Goal: Transaction & Acquisition: Purchase product/service

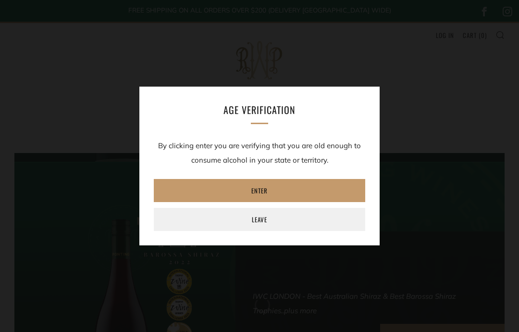
click at [247, 208] on link "Leave" at bounding box center [260, 219] width 212 height 23
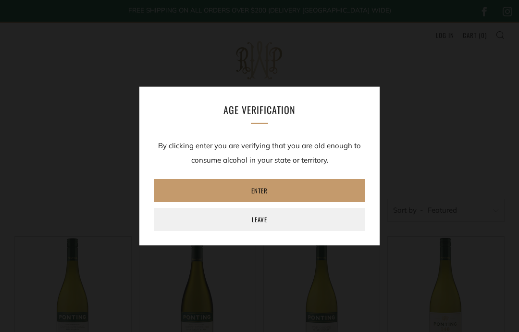
click at [223, 183] on link "Enter" at bounding box center [260, 190] width 212 height 23
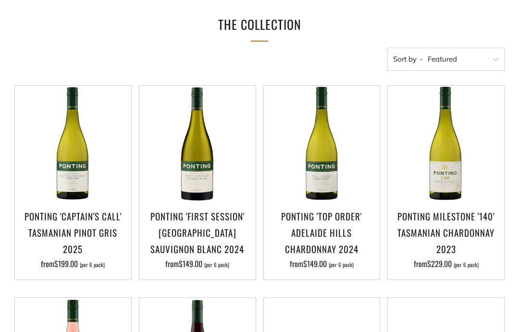
scroll to position [152, 0]
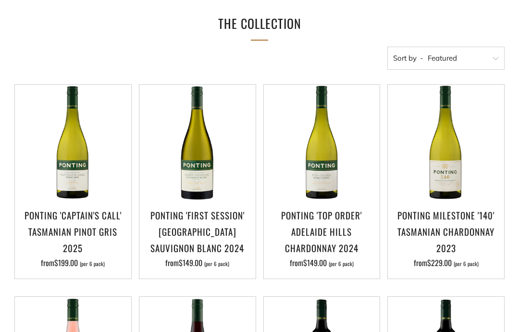
click at [55, 221] on h3 "Ponting 'Captain's Call' Tasmanian Pinot Gris 2025" at bounding box center [73, 232] width 107 height 50
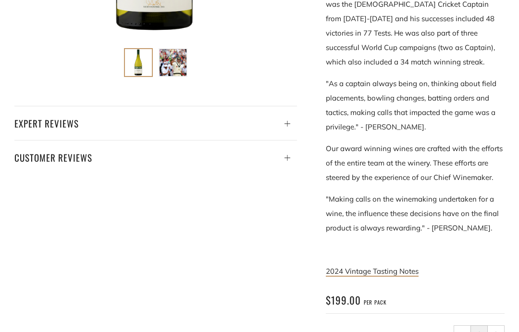
scroll to position [414, 0]
click at [399, 266] on link "2024 Vintage Tasting Notes" at bounding box center [372, 271] width 93 height 10
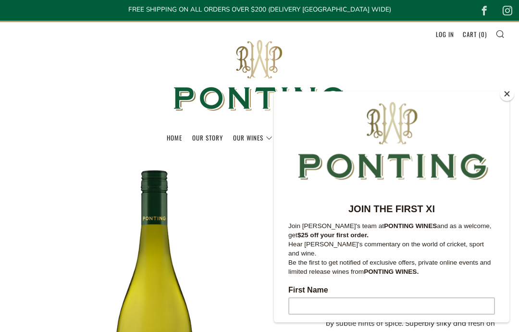
scroll to position [0, 0]
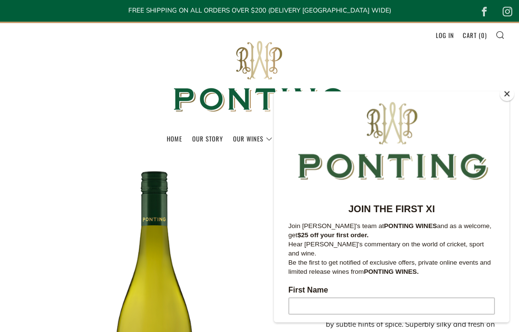
click at [504, 95] on button "Close" at bounding box center [507, 94] width 14 height 14
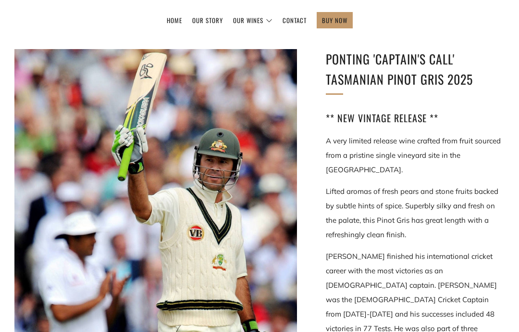
scroll to position [116, 0]
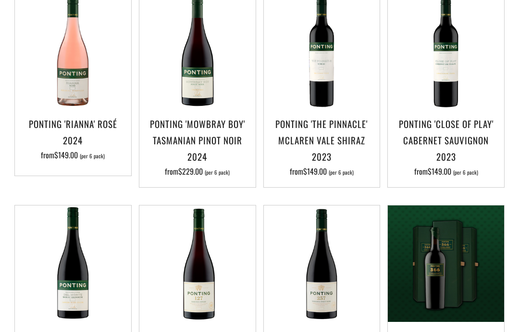
scroll to position [455, 0]
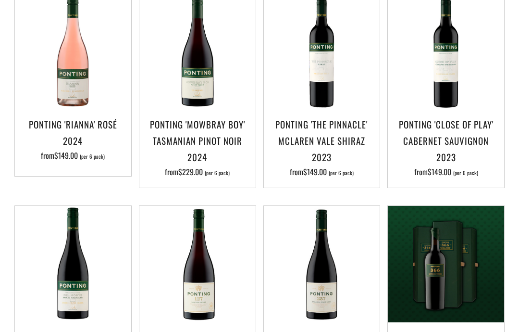
click at [327, 83] on img at bounding box center [322, 52] width 116 height 116
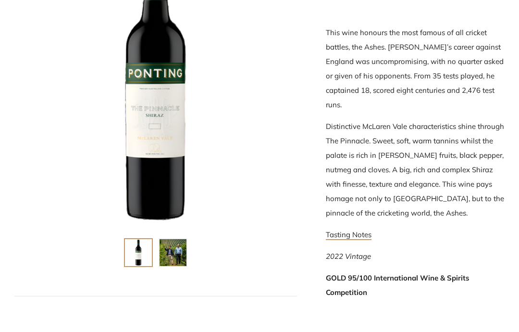
scroll to position [198, 0]
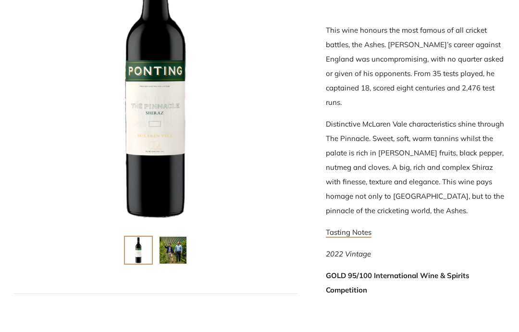
click at [343, 256] on link "Tasting Notes" at bounding box center [349, 261] width 46 height 10
